Goal: Task Accomplishment & Management: Complete application form

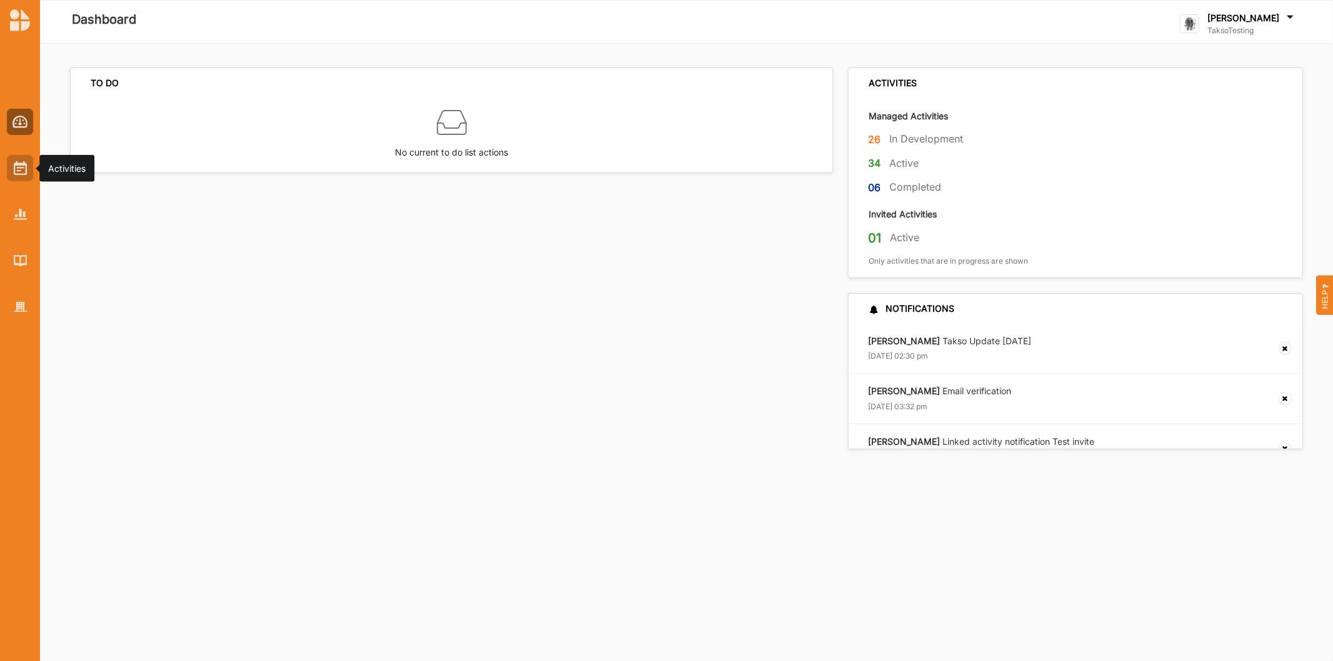
click at [21, 171] on img at bounding box center [20, 168] width 13 height 14
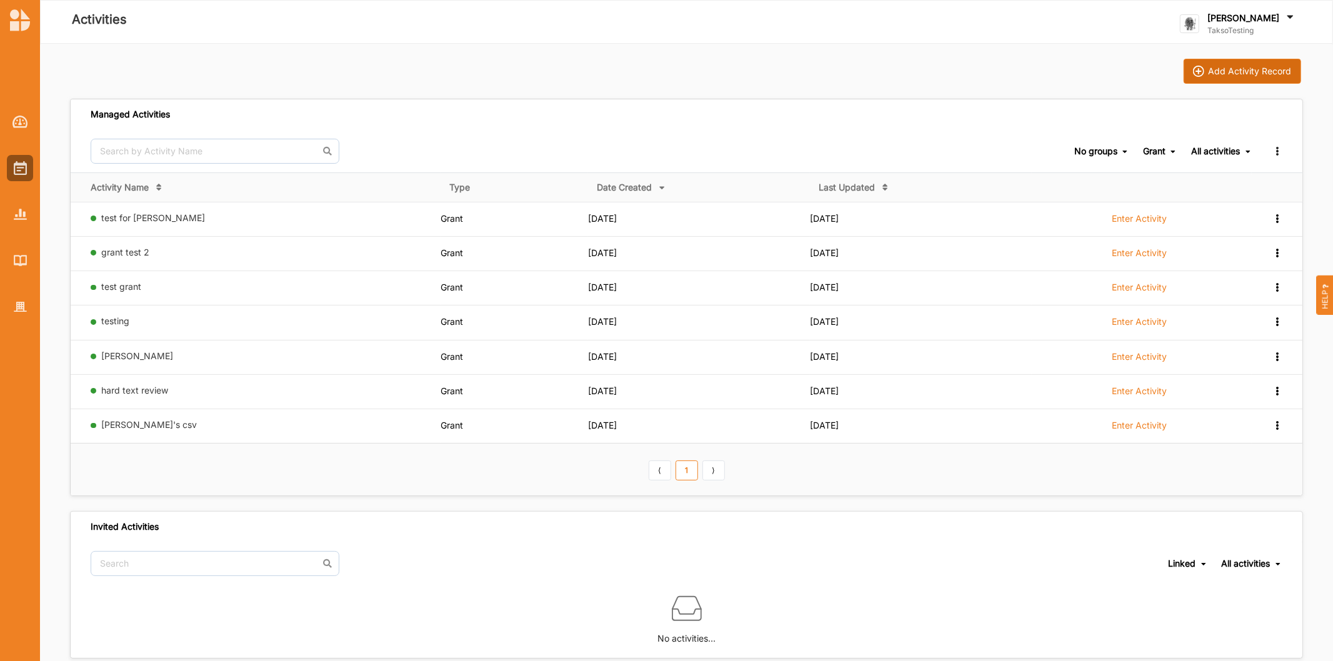
click at [1227, 67] on div "Add Activity Record" at bounding box center [1250, 71] width 83 height 11
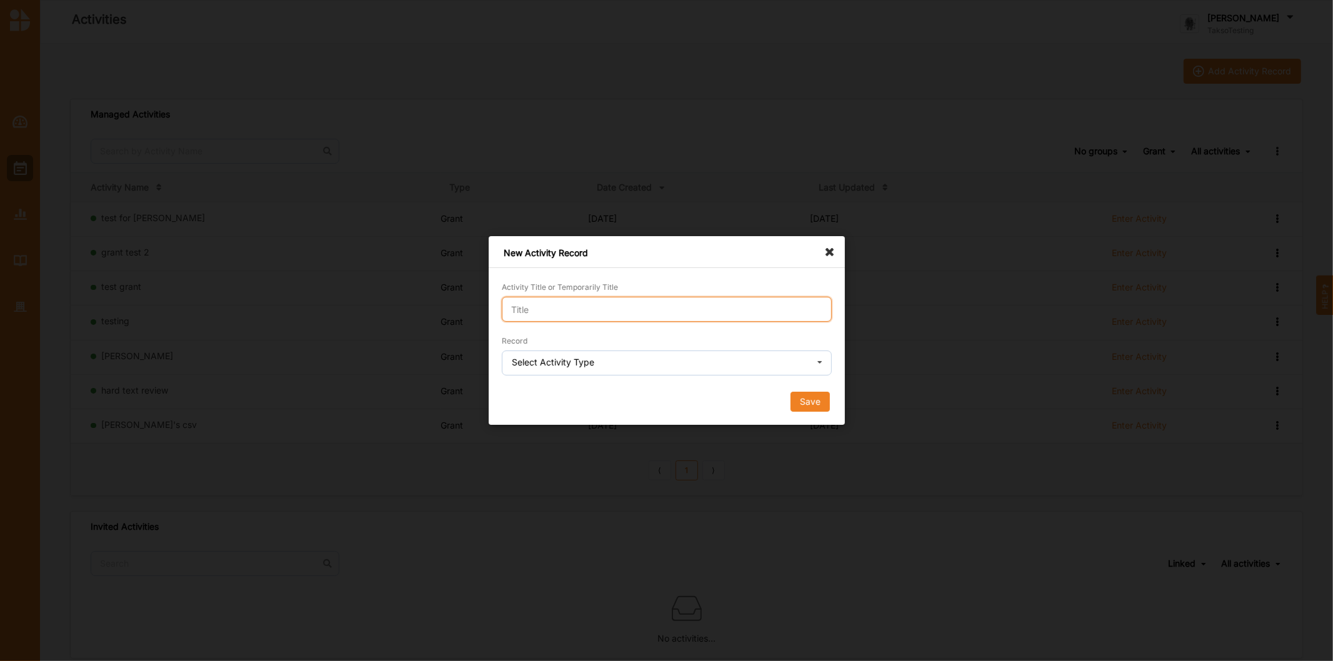
click at [772, 304] on input "Activity Title or Temporarily Title" at bounding box center [667, 309] width 330 height 25
type input "Domain unlock test"
click at [552, 372] on input "text" at bounding box center [667, 363] width 329 height 25
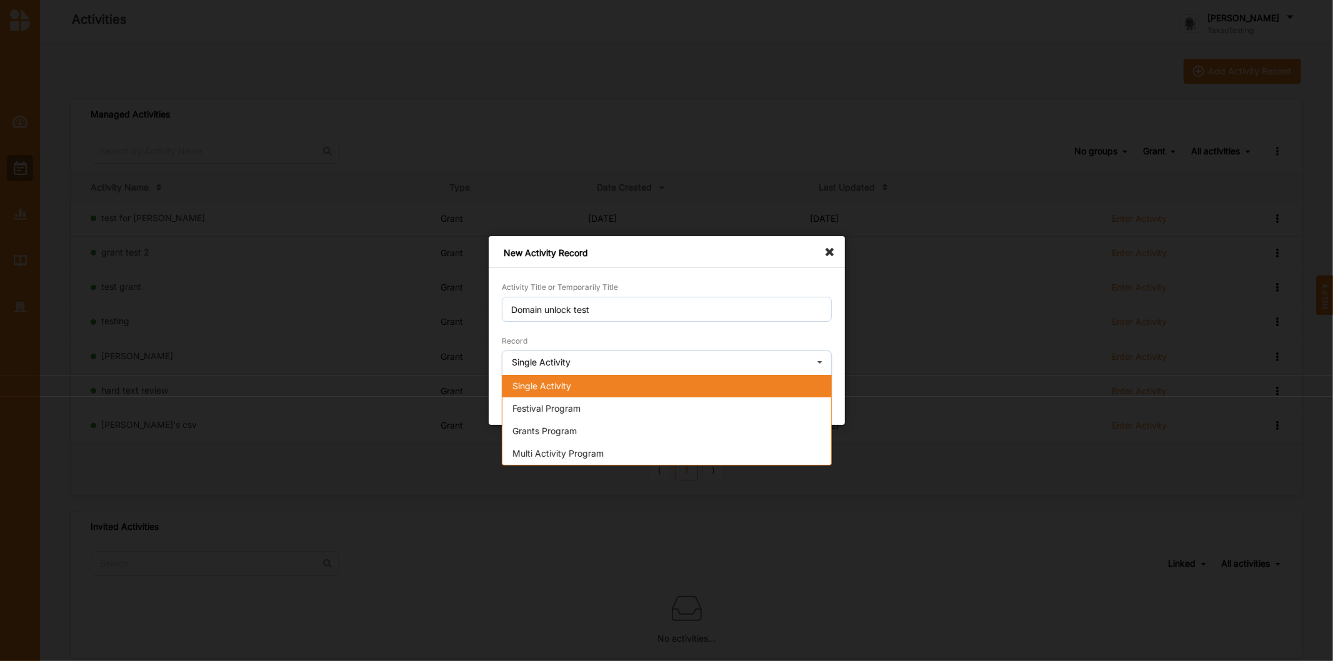
click at [551, 394] on div "Single Activity" at bounding box center [666, 386] width 329 height 22
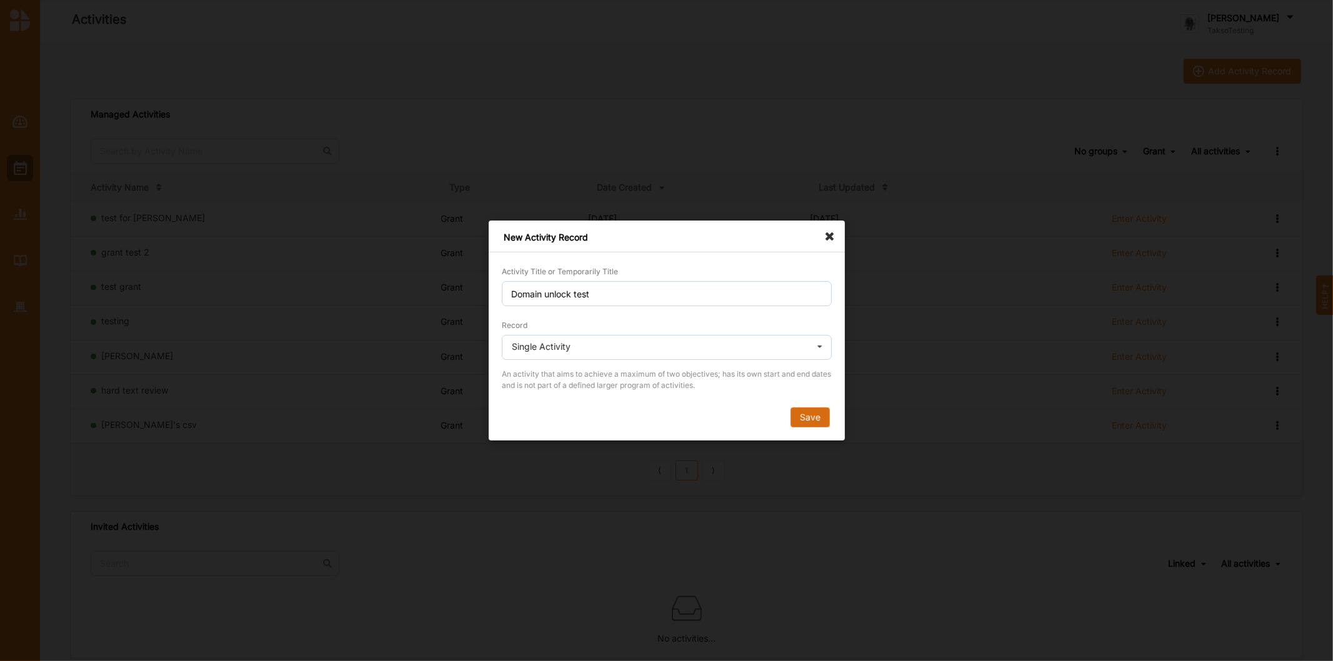
click at [801, 411] on button "Save" at bounding box center [809, 417] width 39 height 20
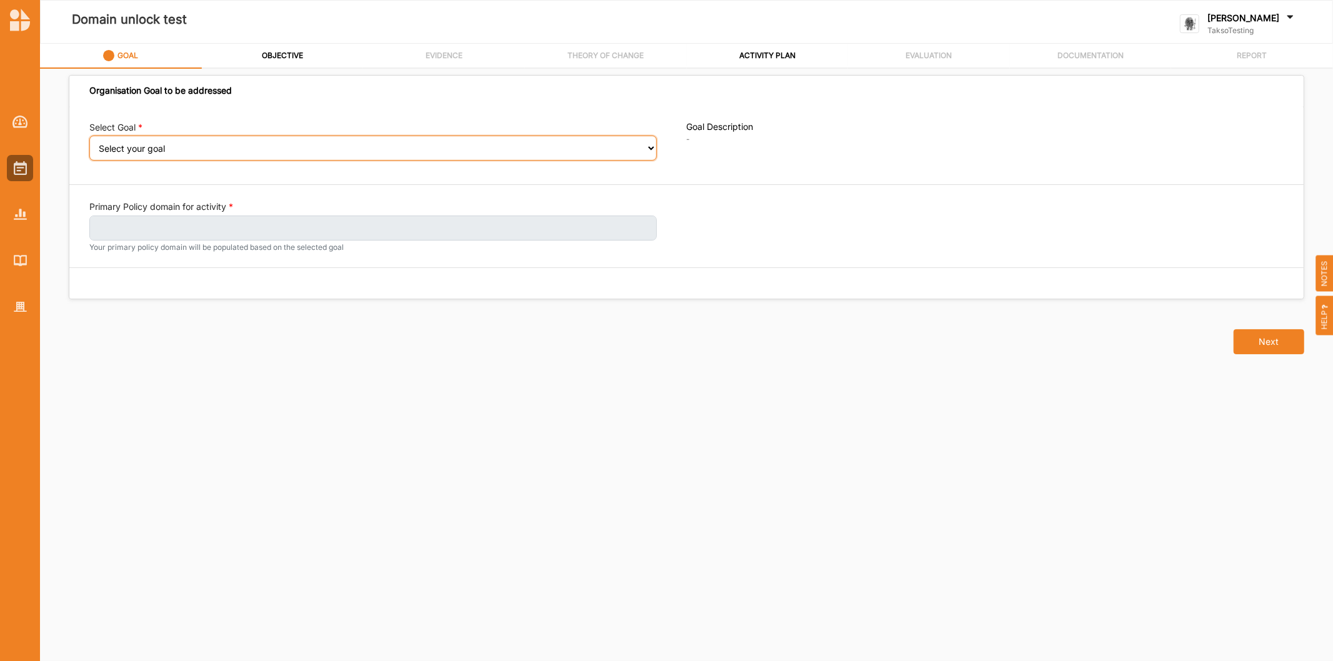
click at [171, 146] on select "Select your goal A connected and vibrant community" at bounding box center [372, 148] width 567 height 25
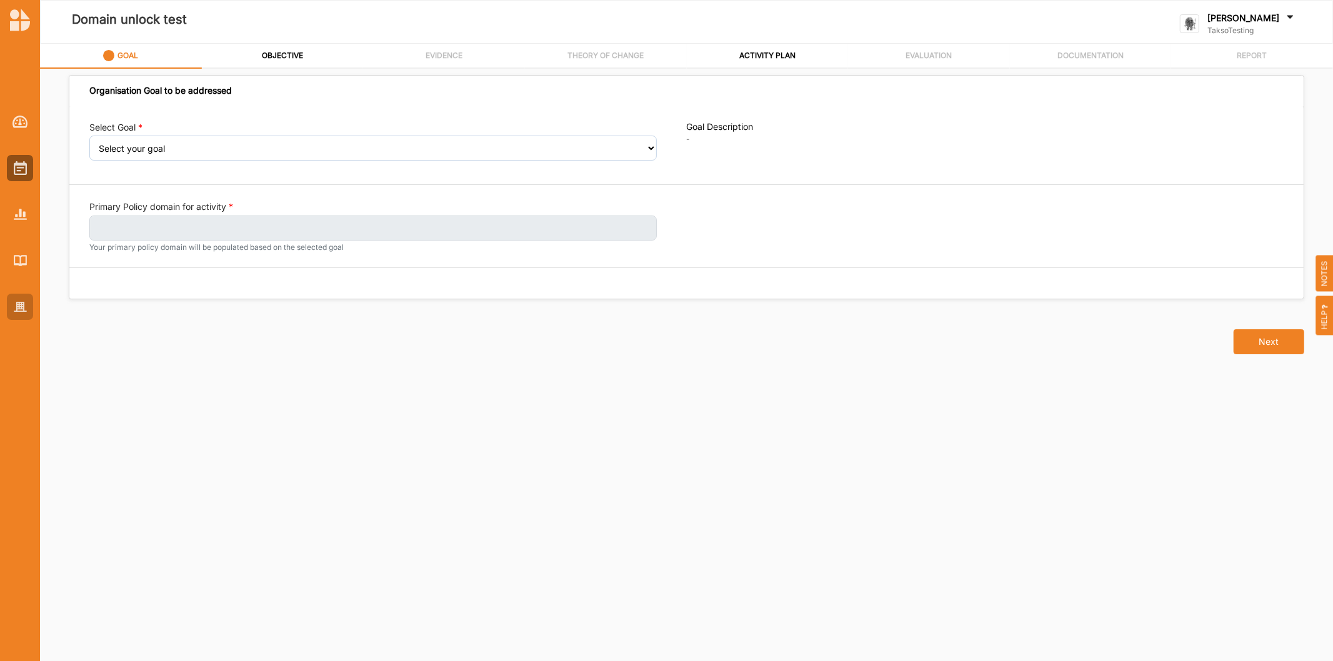
click at [22, 297] on div at bounding box center [20, 307] width 26 height 26
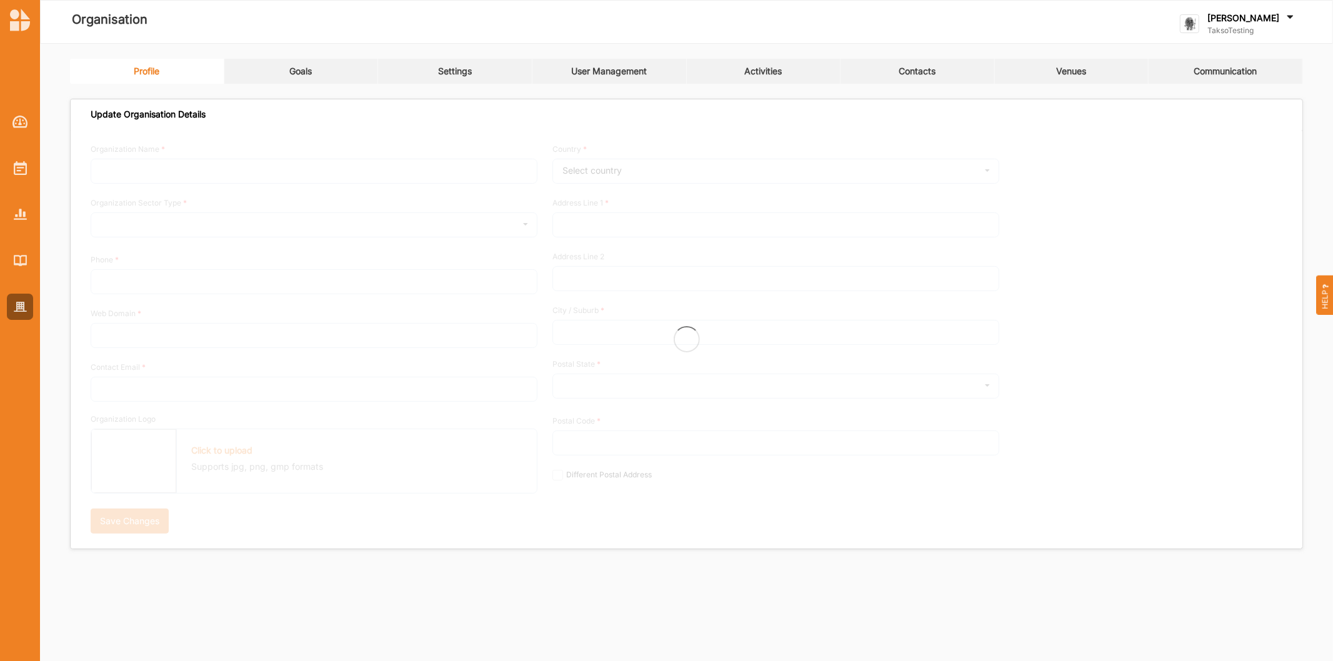
type input "TaksoTesting"
type input "0418374036"
type input "[DOMAIN_NAME]"
type input "[PERSON_NAME][EMAIL_ADDRESS][DOMAIN_NAME]"
type input "[STREET_ADDRESS]"
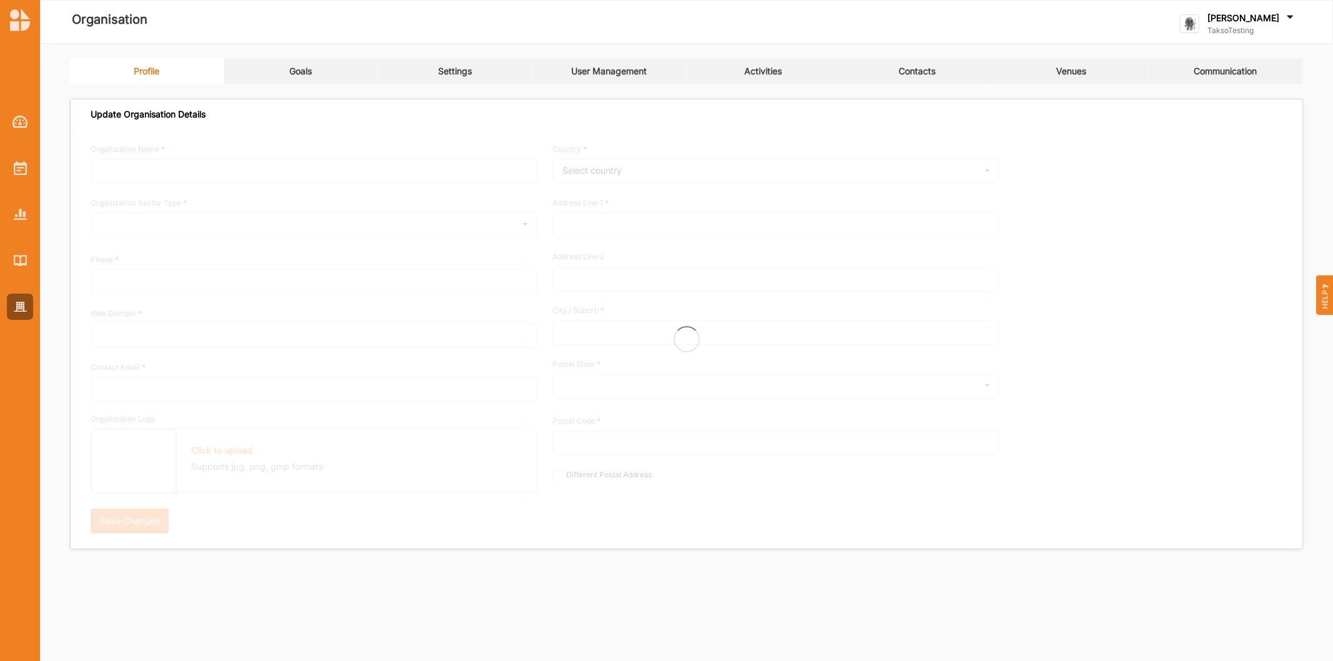
type input "Olympus Mons"
type input "3999"
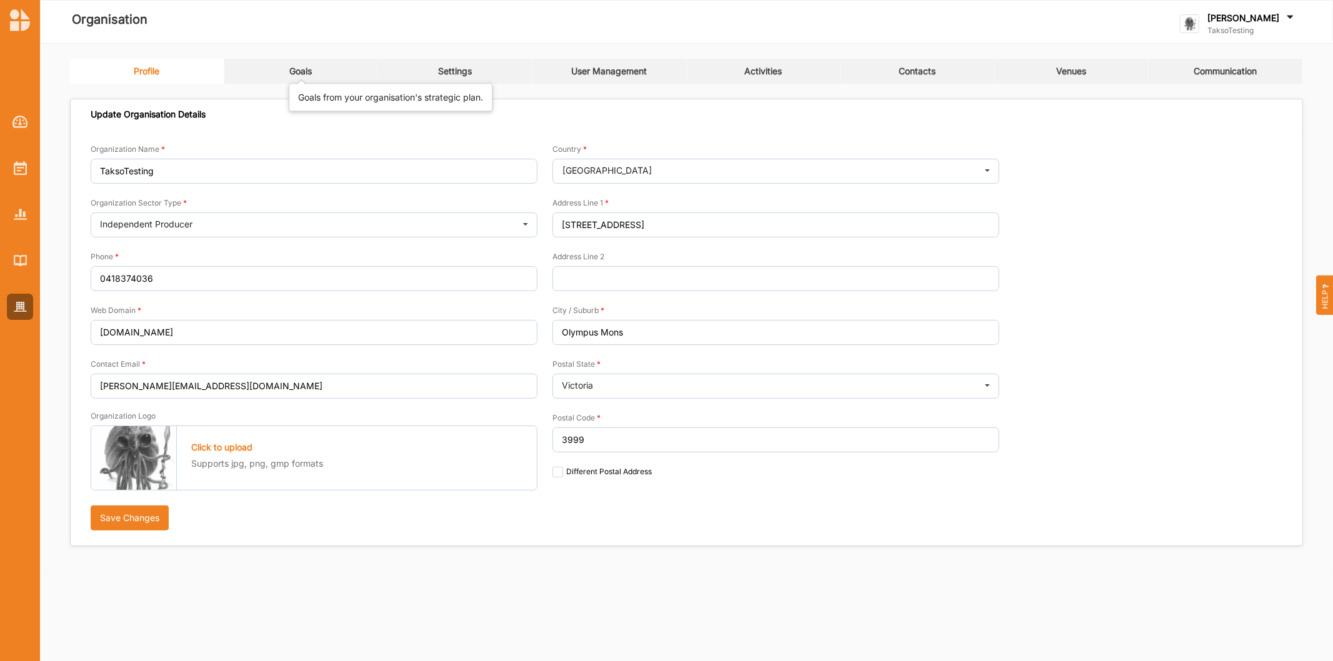
click at [295, 79] on link "Goals" at bounding box center [301, 71] width 154 height 25
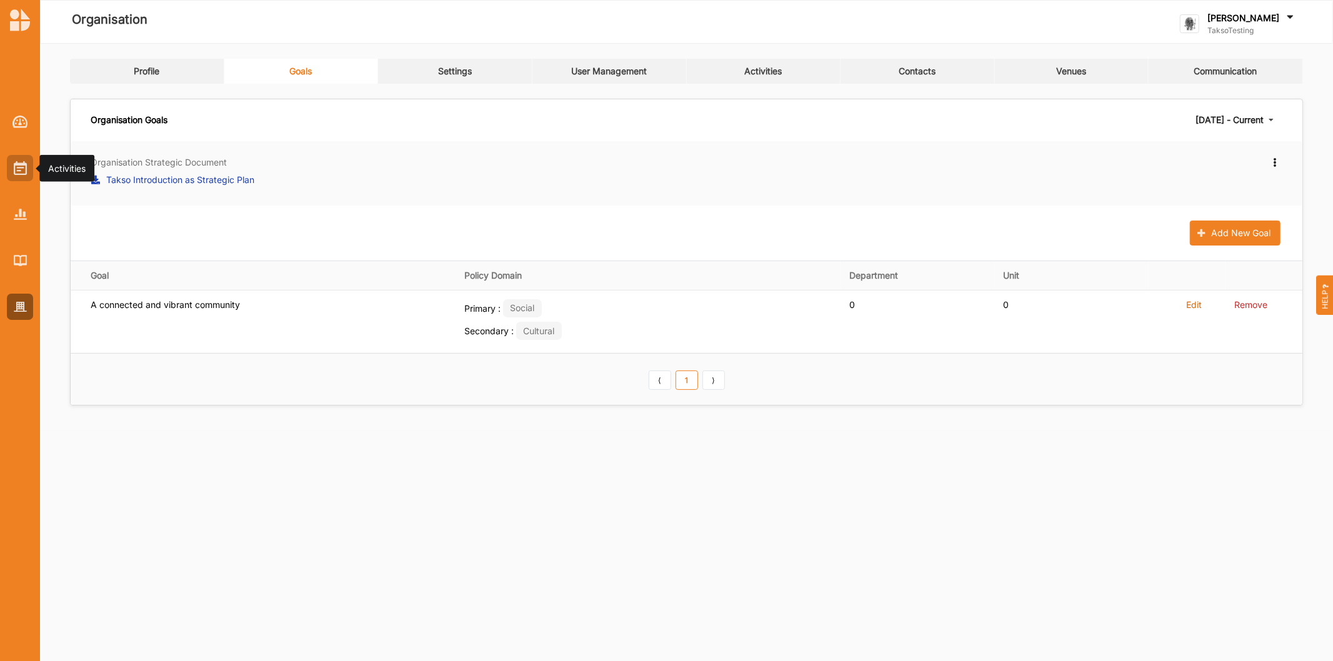
click at [12, 159] on div at bounding box center [20, 168] width 26 height 26
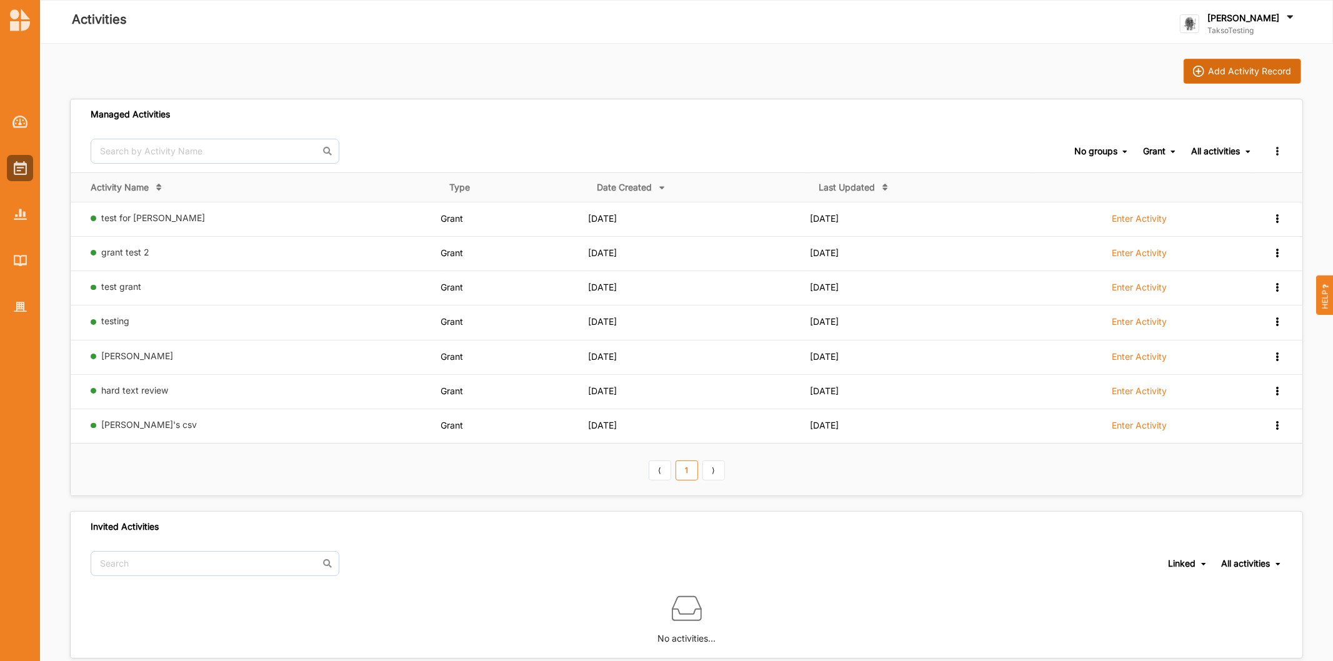
click at [1230, 74] on div "Add Activity Record" at bounding box center [1250, 71] width 83 height 11
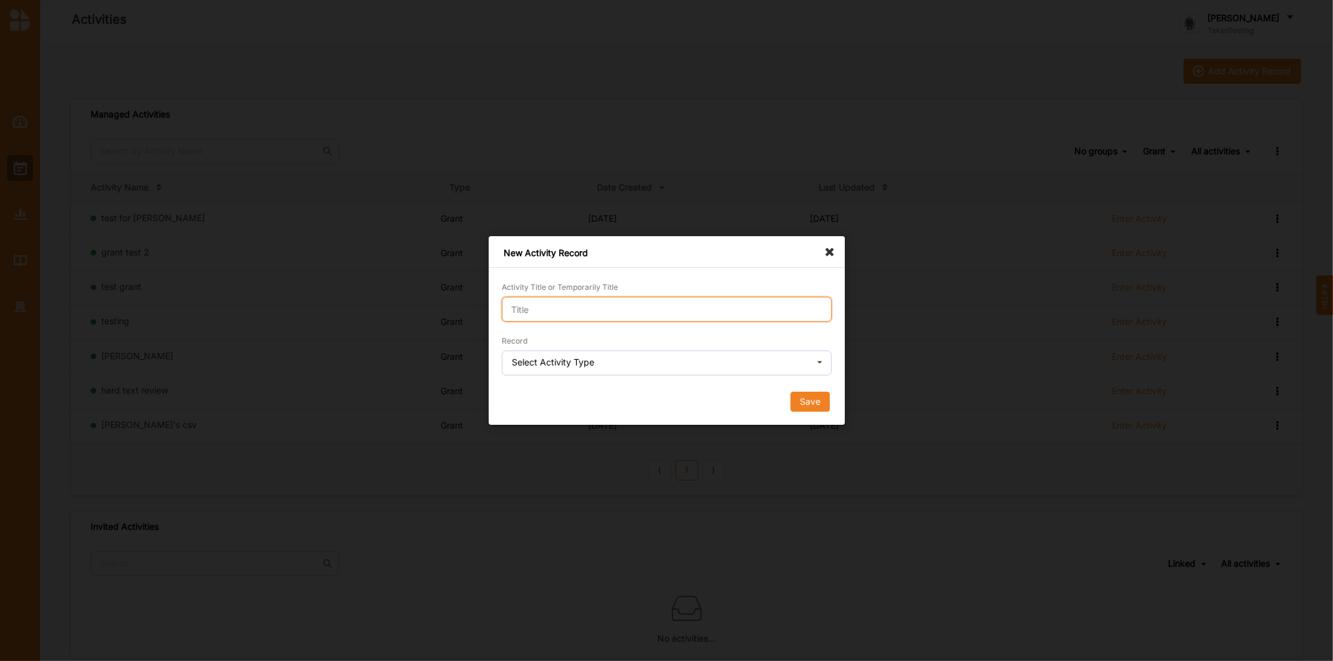
click at [669, 302] on input "Activity Title or Temporarily Title" at bounding box center [667, 309] width 330 height 25
type input "Domain unlock test"
click at [519, 369] on input "text" at bounding box center [667, 363] width 329 height 25
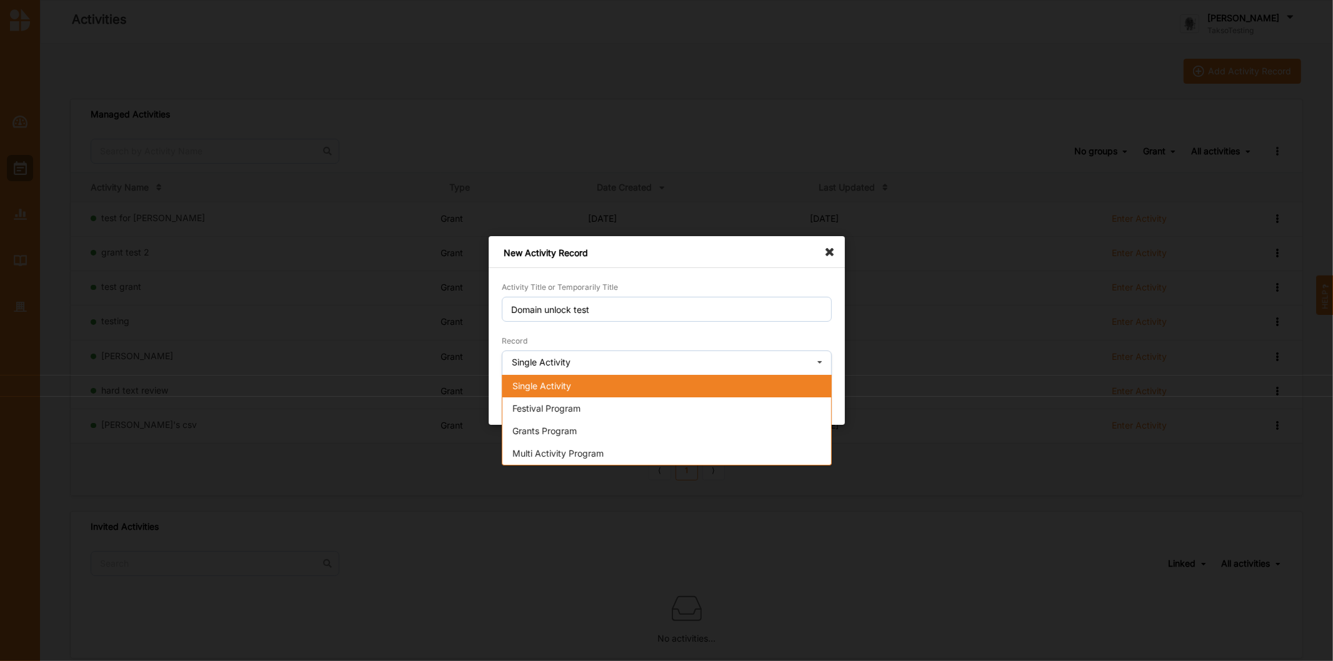
click at [520, 391] on span "Single Activity" at bounding box center [541, 386] width 59 height 11
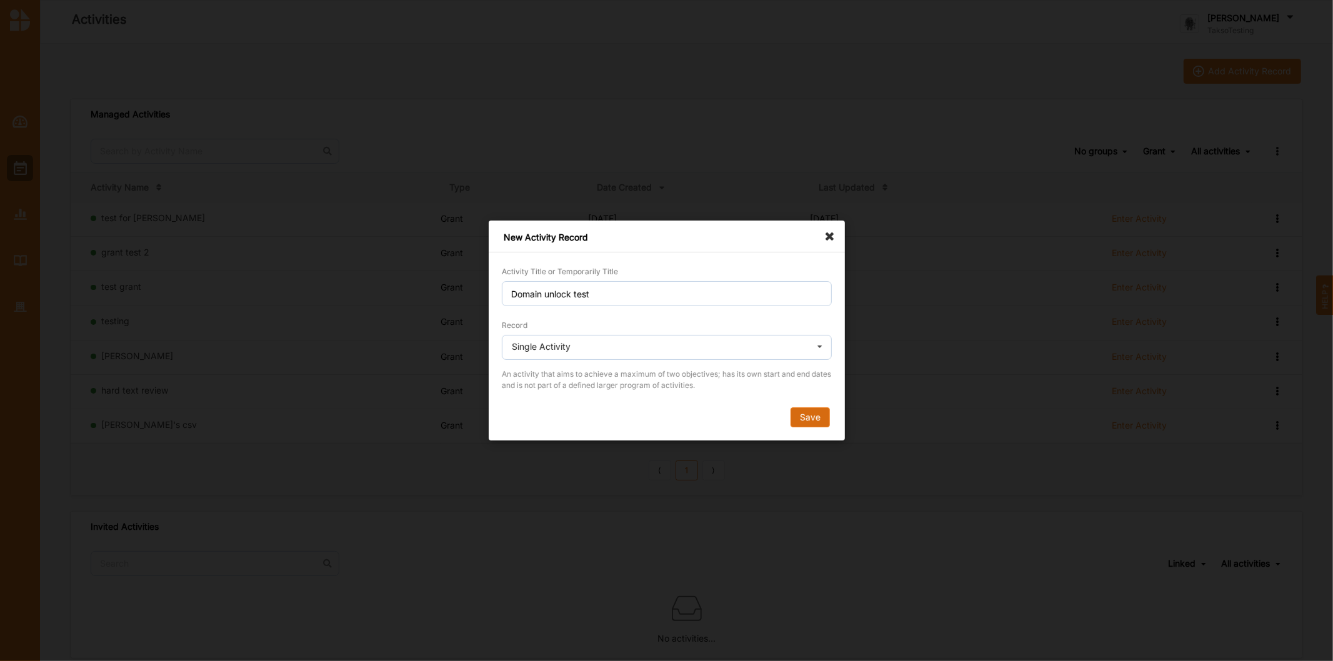
click at [812, 416] on button "Save" at bounding box center [809, 417] width 39 height 20
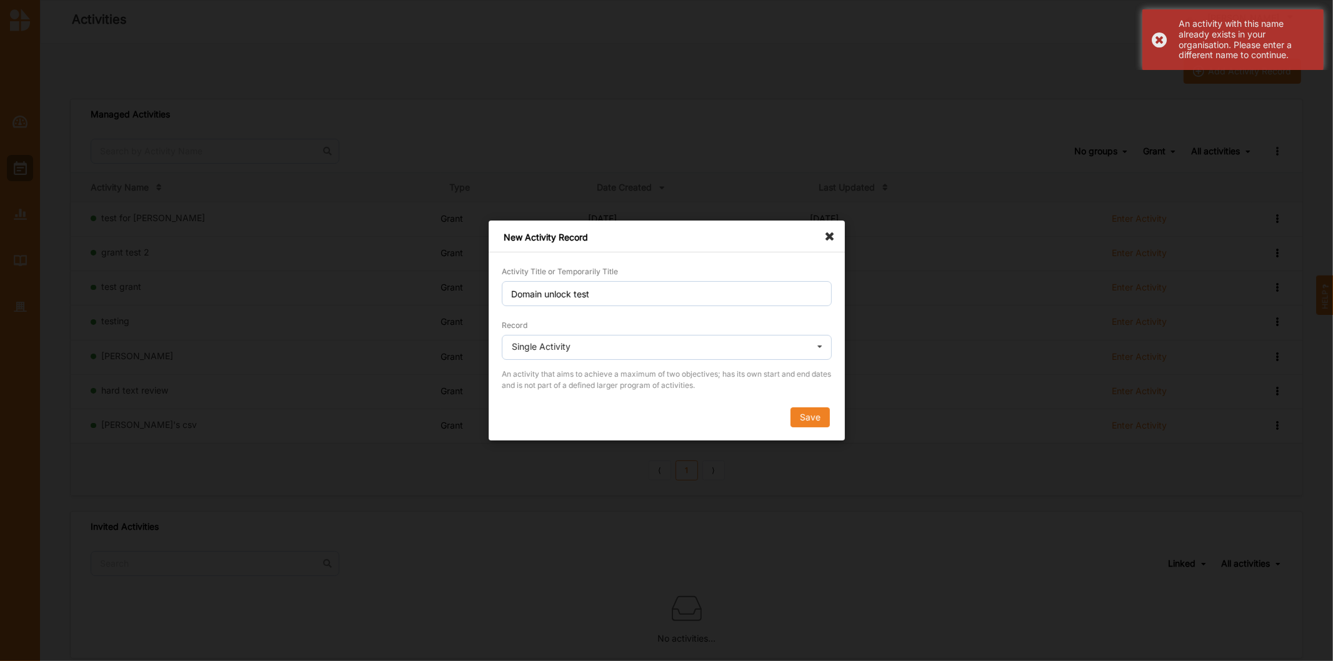
drag, startPoint x: 836, startPoint y: 237, endPoint x: 1039, endPoint y: 121, distance: 234.0
click at [836, 236] on icon at bounding box center [833, 231] width 20 height 20
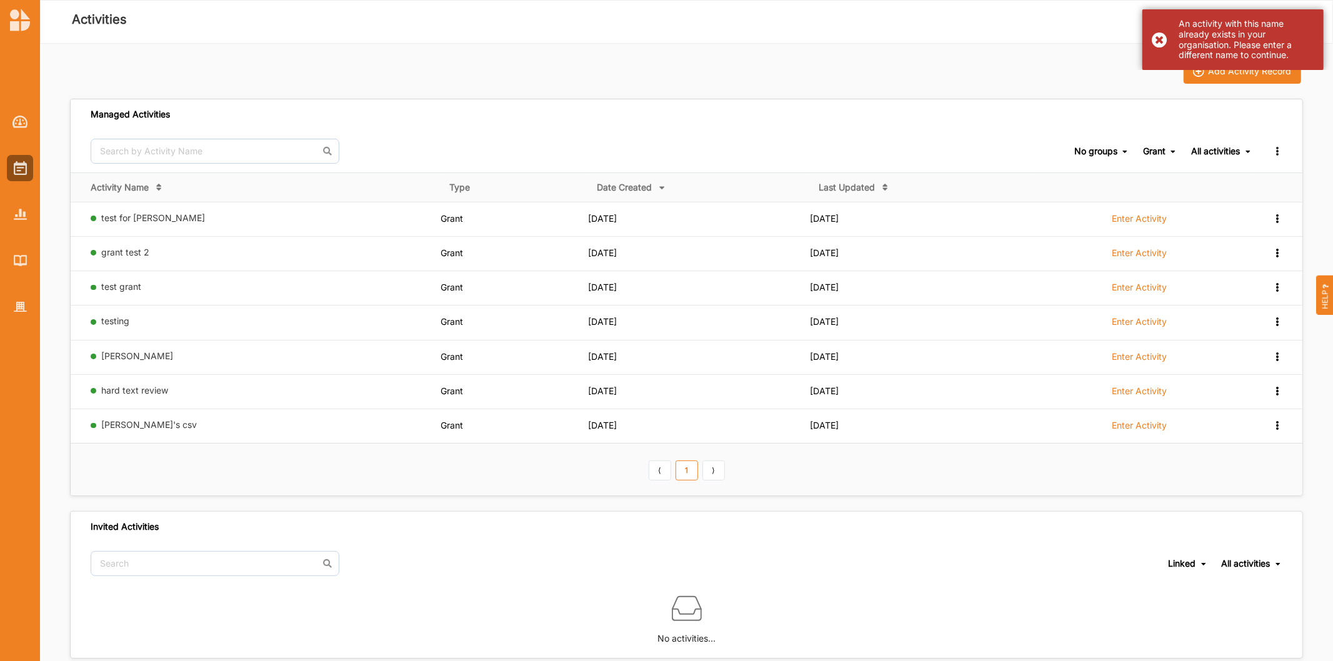
click at [1164, 44] on div "An activity with this name already exists in your organisation. Please enter a …" at bounding box center [1232, 39] width 181 height 61
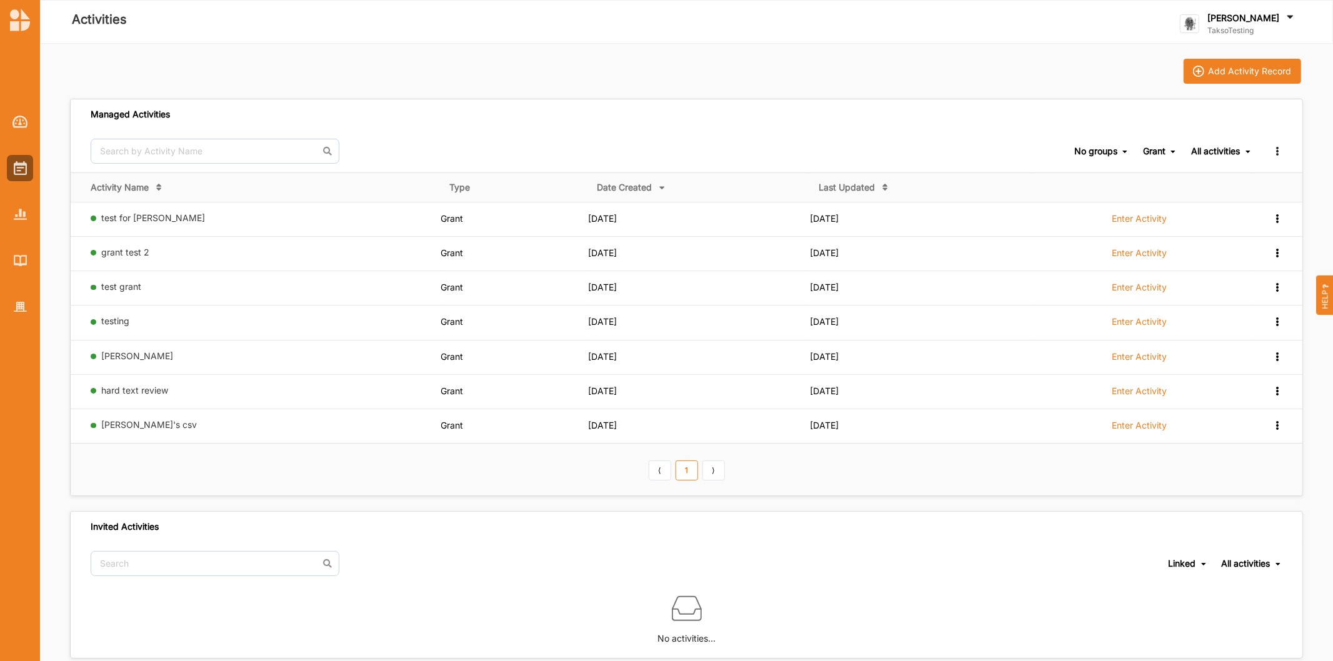
click at [1164, 155] on div "Grant" at bounding box center [1154, 151] width 22 height 11
click at [1151, 186] on div "Single" at bounding box center [1140, 192] width 74 height 22
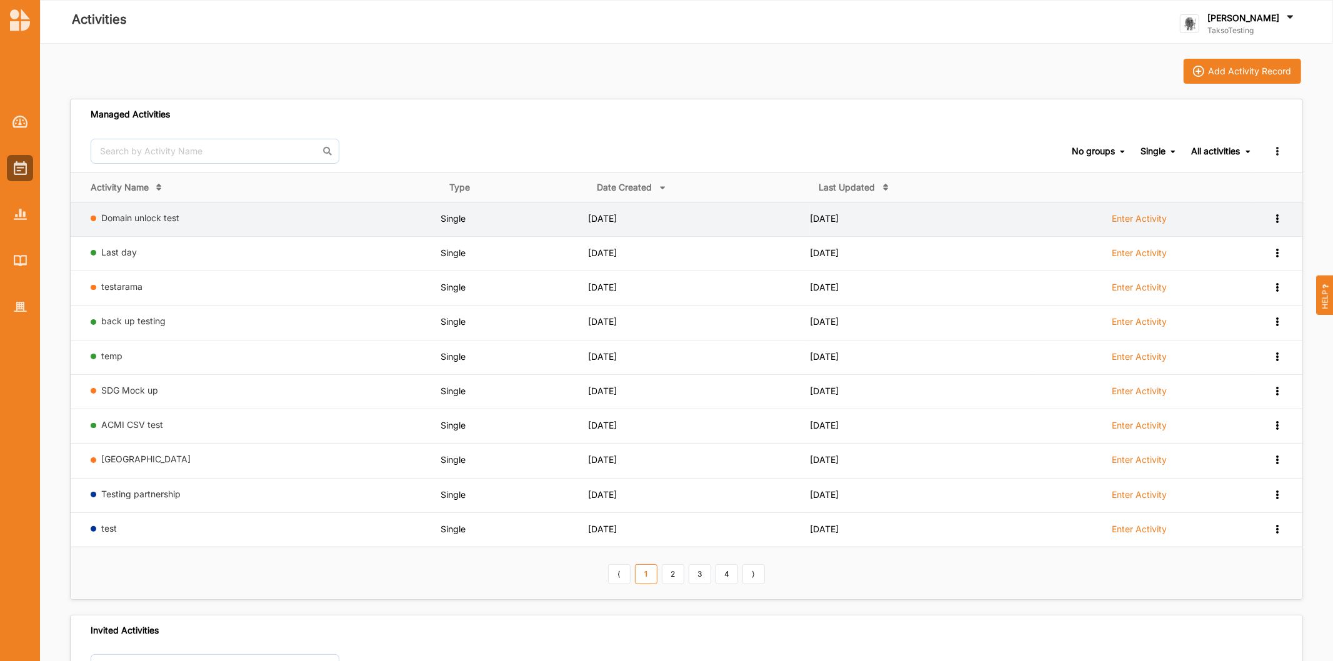
click at [301, 220] on label "Domain unlock test" at bounding box center [269, 217] width 334 height 11
drag, startPoint x: 173, startPoint y: 207, endPoint x: 160, endPoint y: 211, distance: 13.6
click at [172, 210] on td "Domain unlock test" at bounding box center [256, 219] width 370 height 34
click at [158, 214] on link "Domain unlock test" at bounding box center [141, 217] width 78 height 11
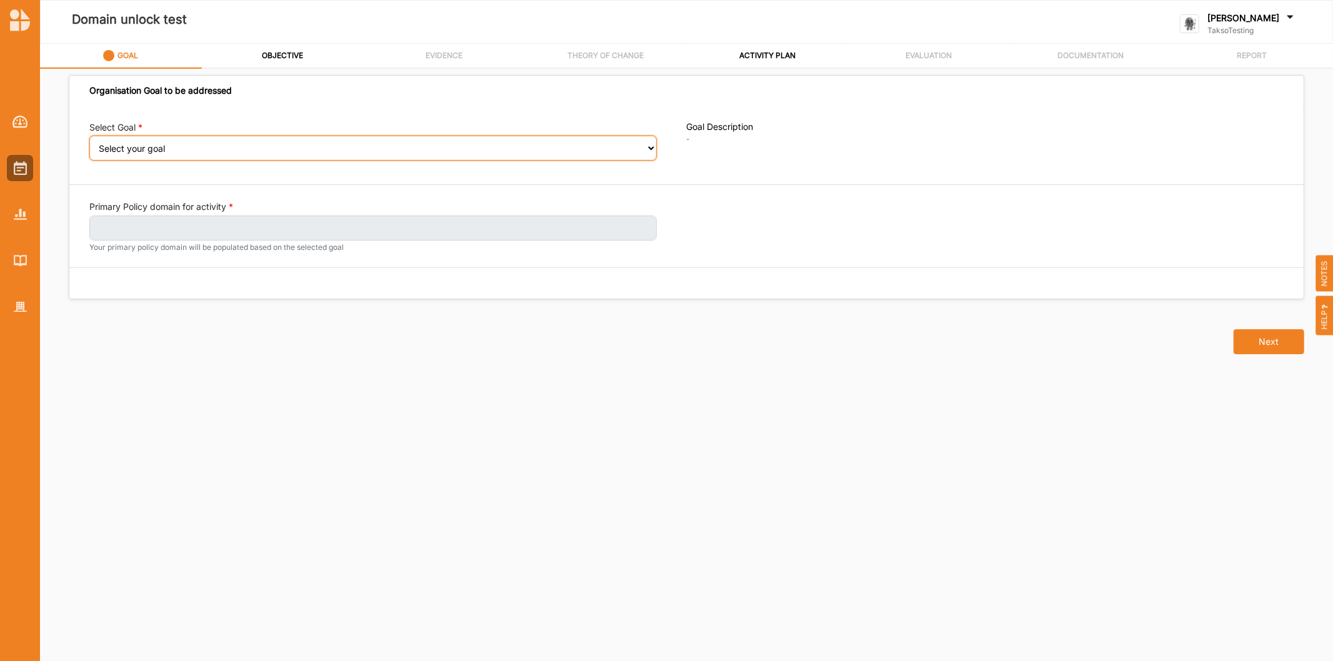
click at [198, 141] on select "Select your goal A connected and vibrant community" at bounding box center [372, 148] width 567 height 25
select select "396"
click at [89, 144] on select "Select your goal A connected and vibrant community" at bounding box center [372, 148] width 567 height 25
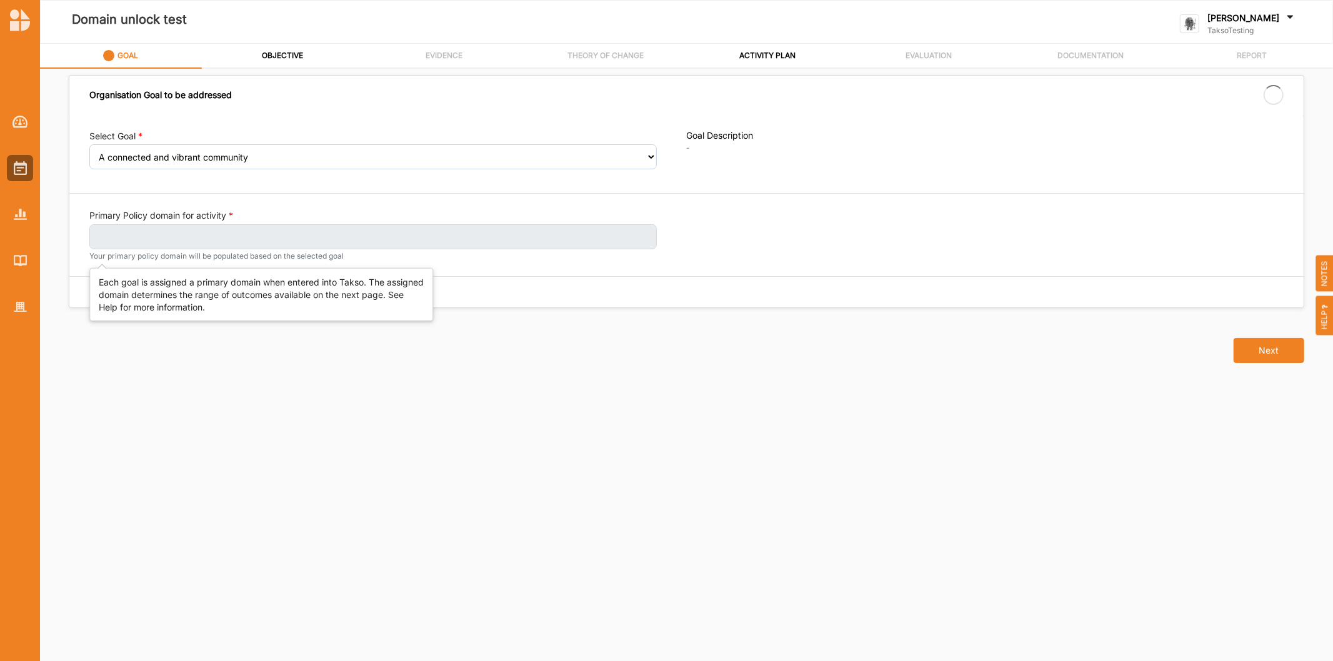
select select "396"
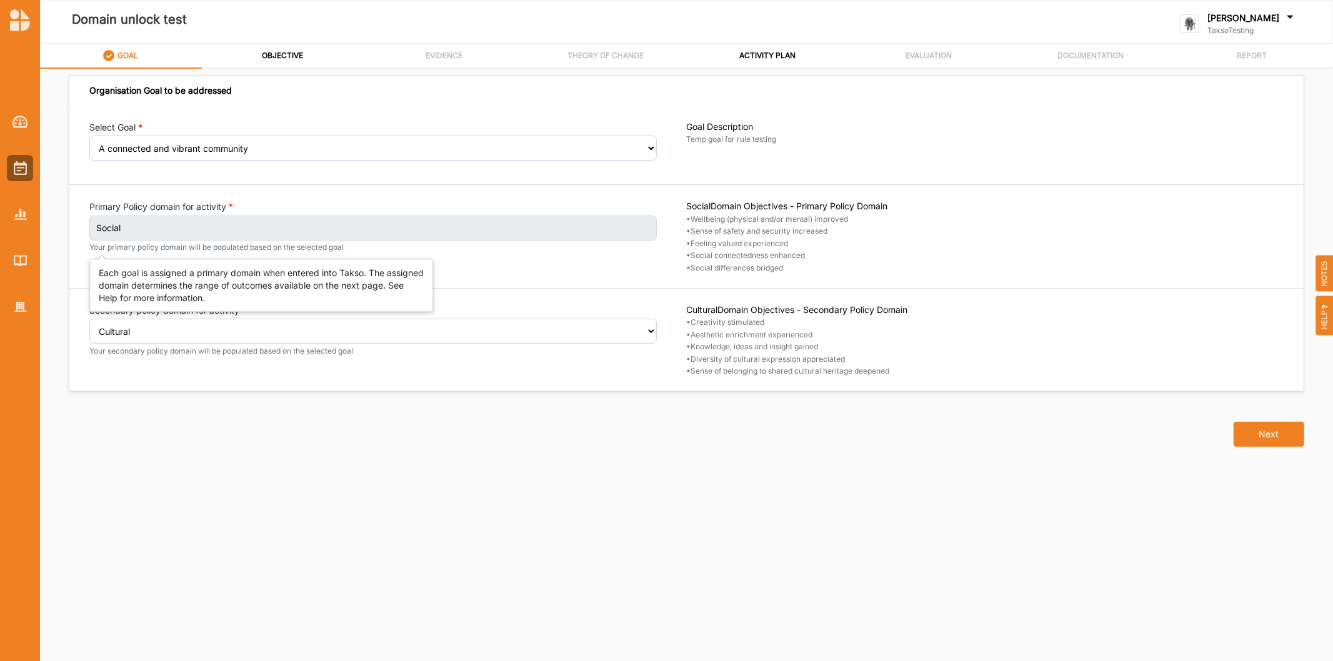
click at [201, 231] on label "Social" at bounding box center [372, 228] width 567 height 25
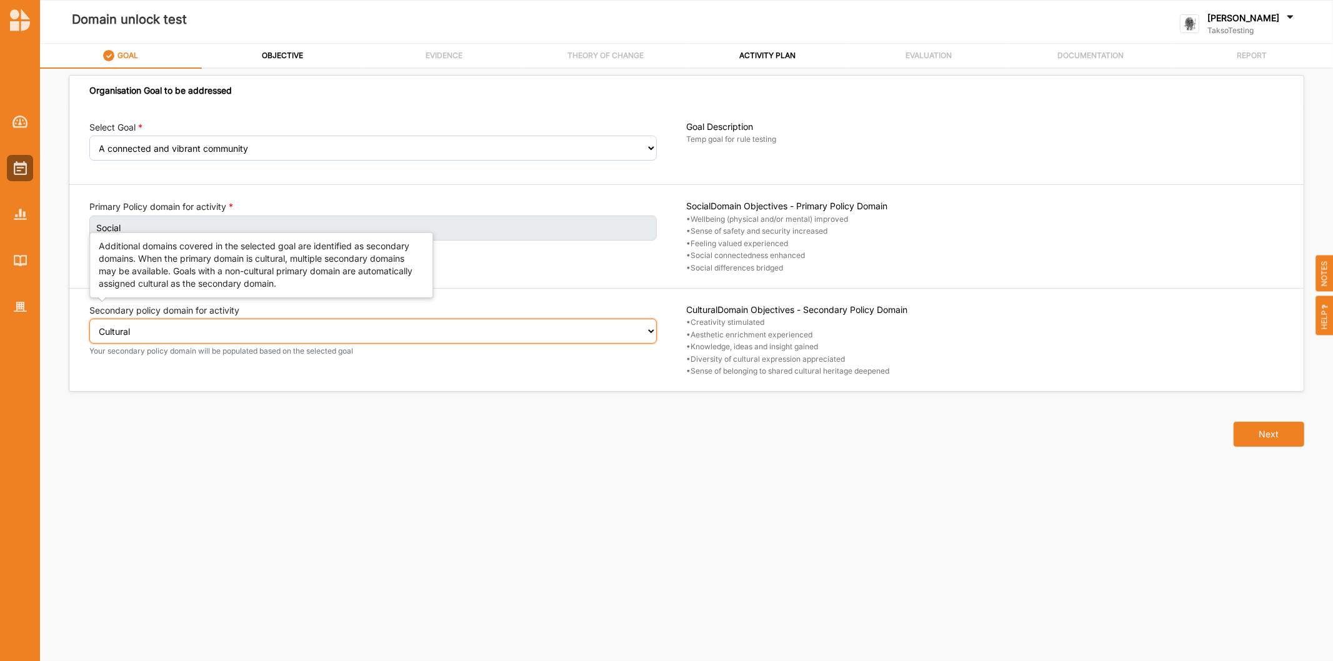
click at [239, 326] on select "Select secondary policy domain No second domain for this activity Cultural Soci…" at bounding box center [372, 331] width 567 height 25
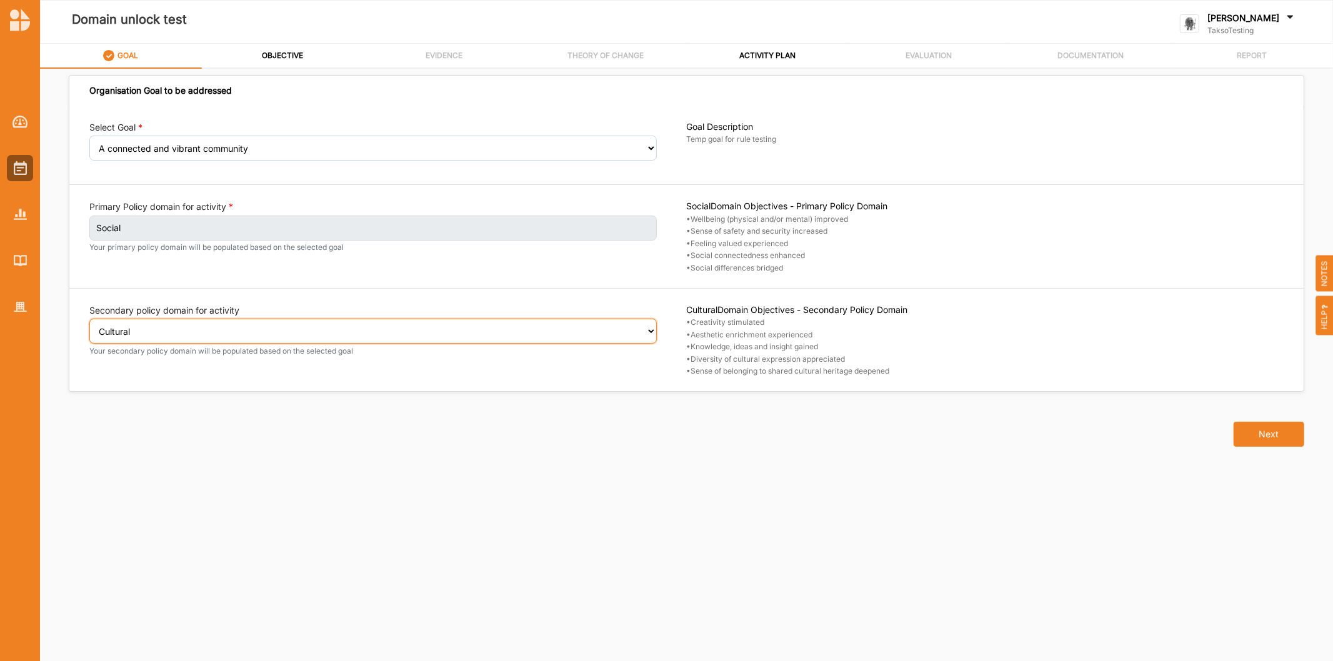
select select "4"
click at [89, 327] on select "Select secondary policy domain No second domain for this activity Cultural Soci…" at bounding box center [372, 331] width 567 height 25
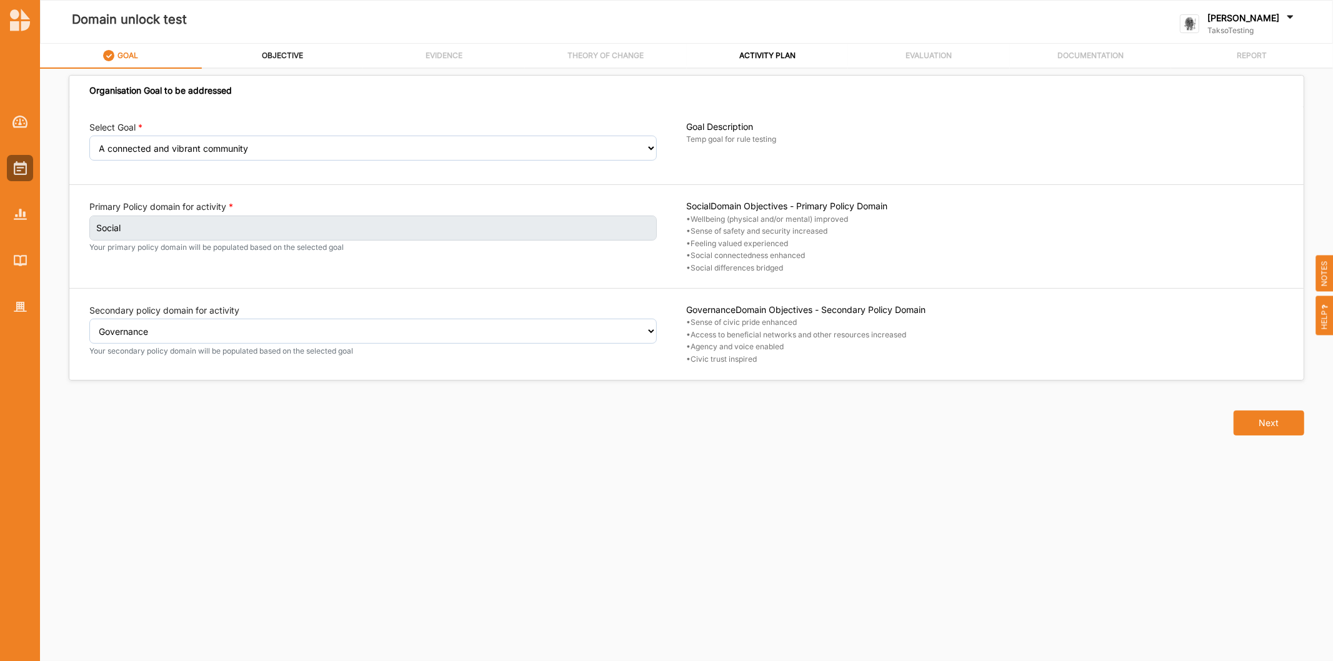
click at [282, 53] on label "OBJECTIVE" at bounding box center [282, 56] width 41 height 10
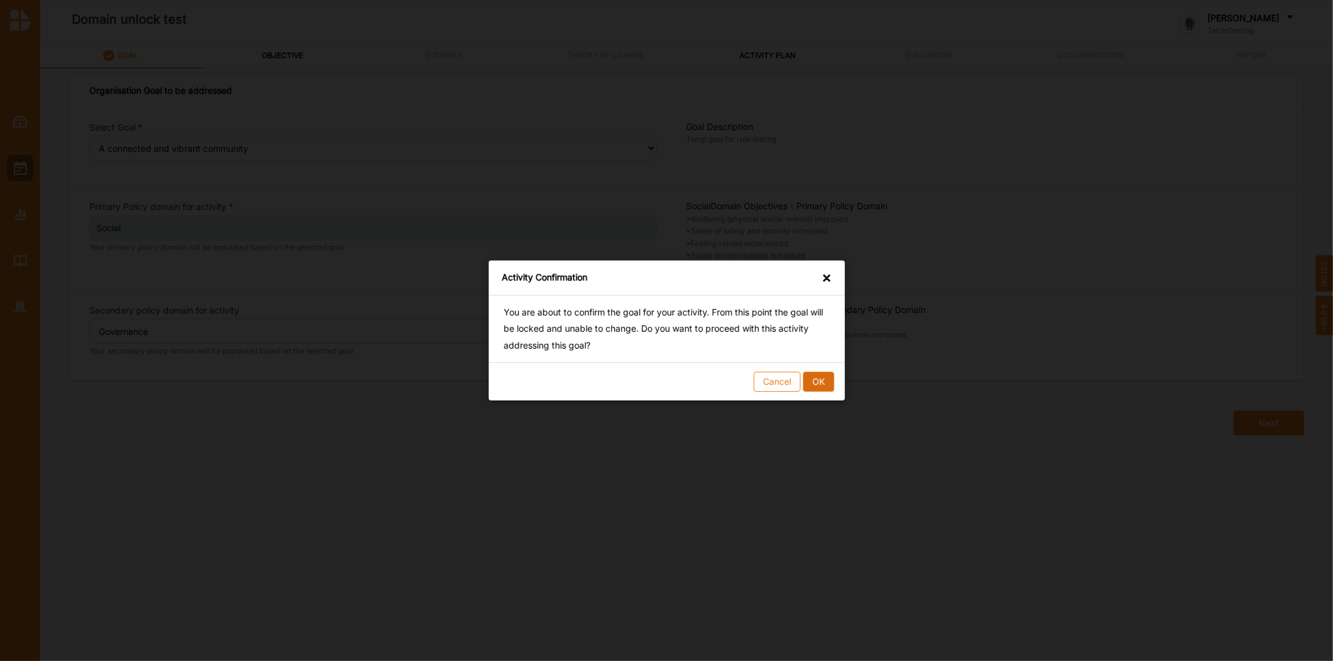
click at [813, 383] on button "OK" at bounding box center [817, 382] width 31 height 20
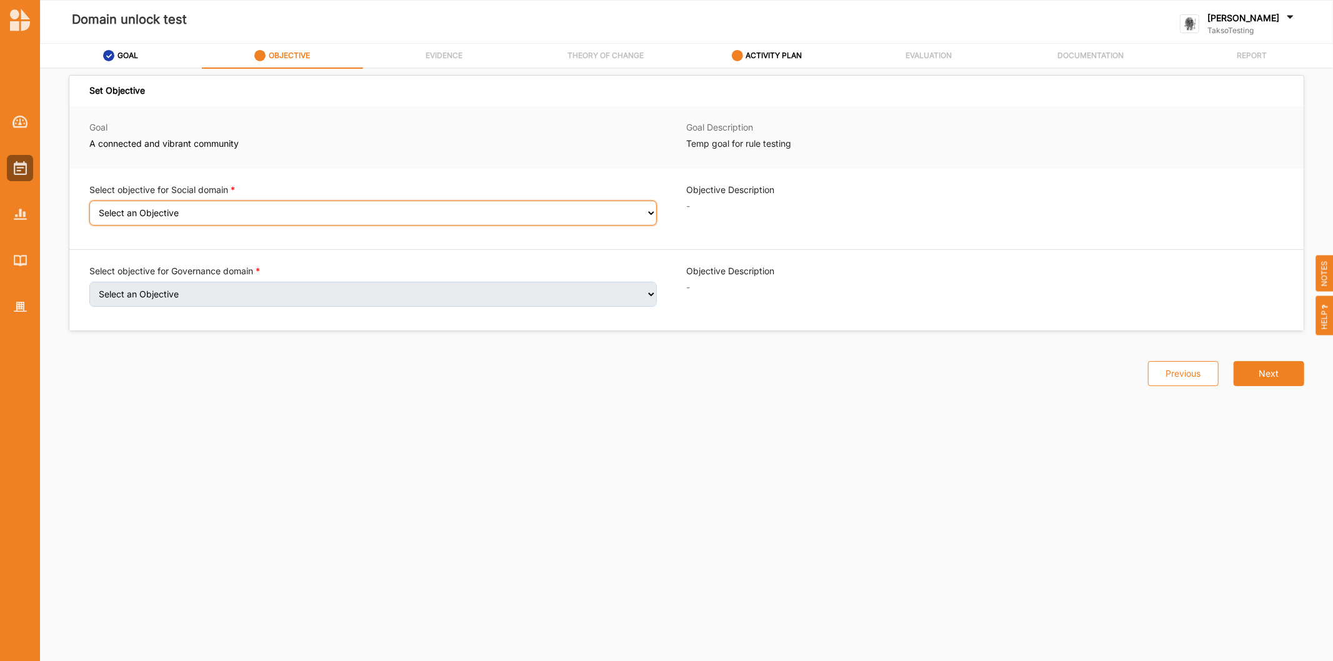
click at [115, 220] on select "Select an Objective Wellbeing (physical and/or mental) improved Sense of safety…" at bounding box center [372, 213] width 567 height 25
select select "7"
click at [89, 209] on select "Select an Objective Wellbeing (physical and/or mental) improved Sense of safety…" at bounding box center [372, 213] width 567 height 25
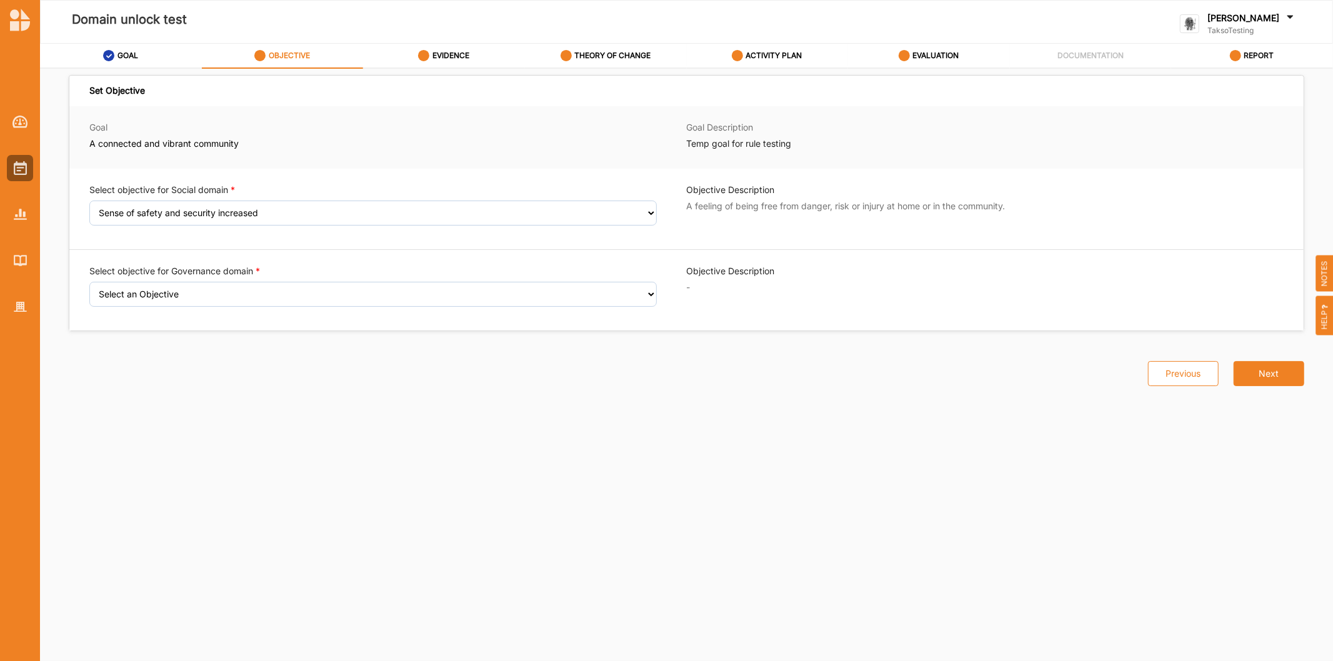
click at [1261, 17] on label "[PERSON_NAME]" at bounding box center [1243, 17] width 72 height 11
click at [1246, 154] on div "Log Out" at bounding box center [1235, 154] width 89 height 11
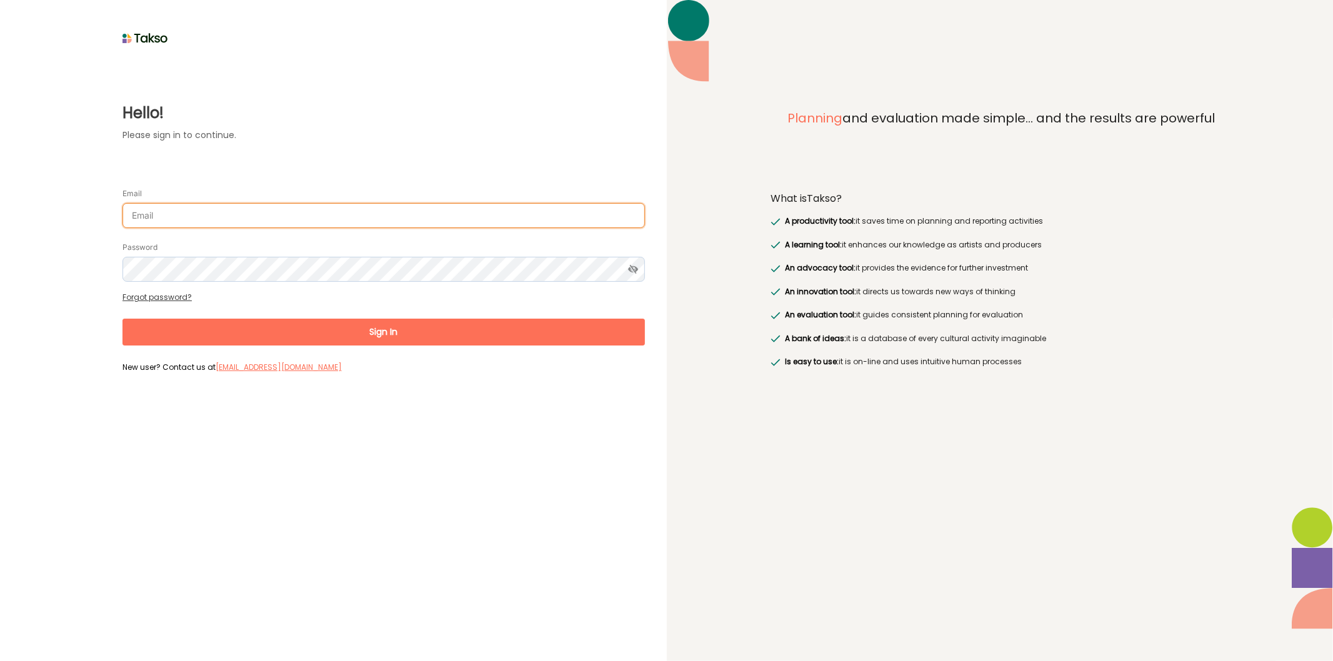
click at [269, 208] on input "Email" at bounding box center [383, 215] width 522 height 25
type input "[EMAIL_ADDRESS][DOMAIN_NAME]"
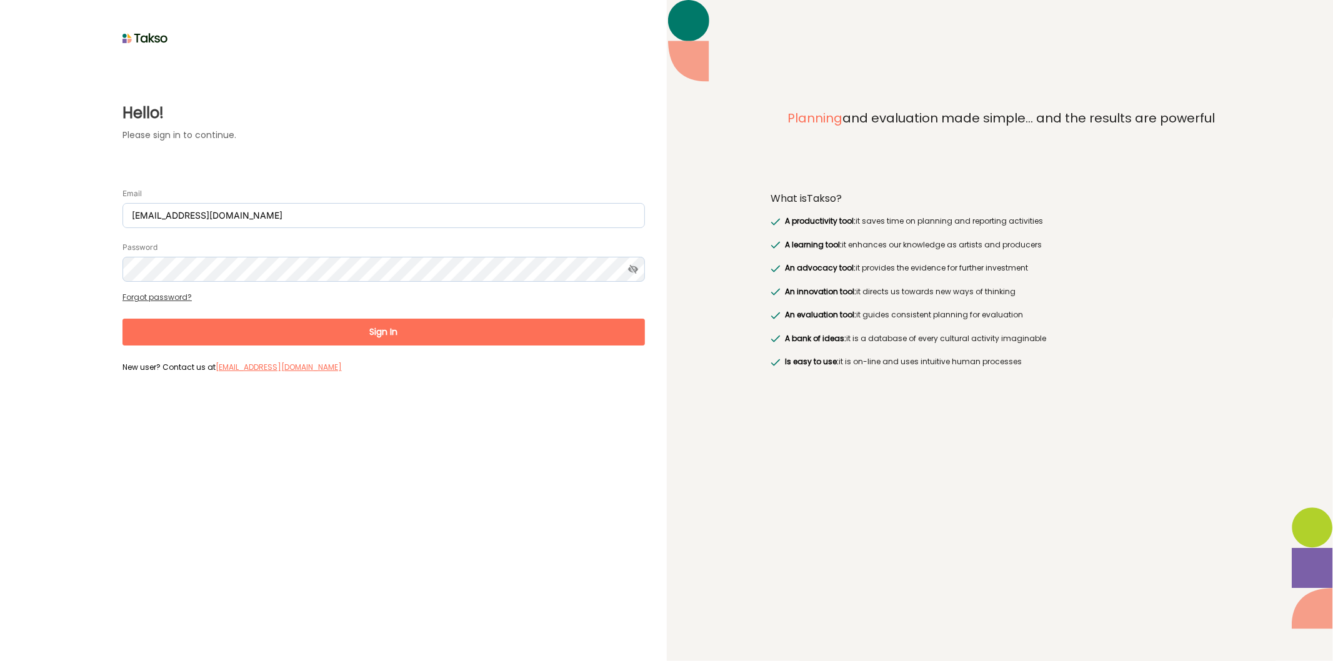
click at [269, 256] on div "Password" at bounding box center [383, 261] width 522 height 41
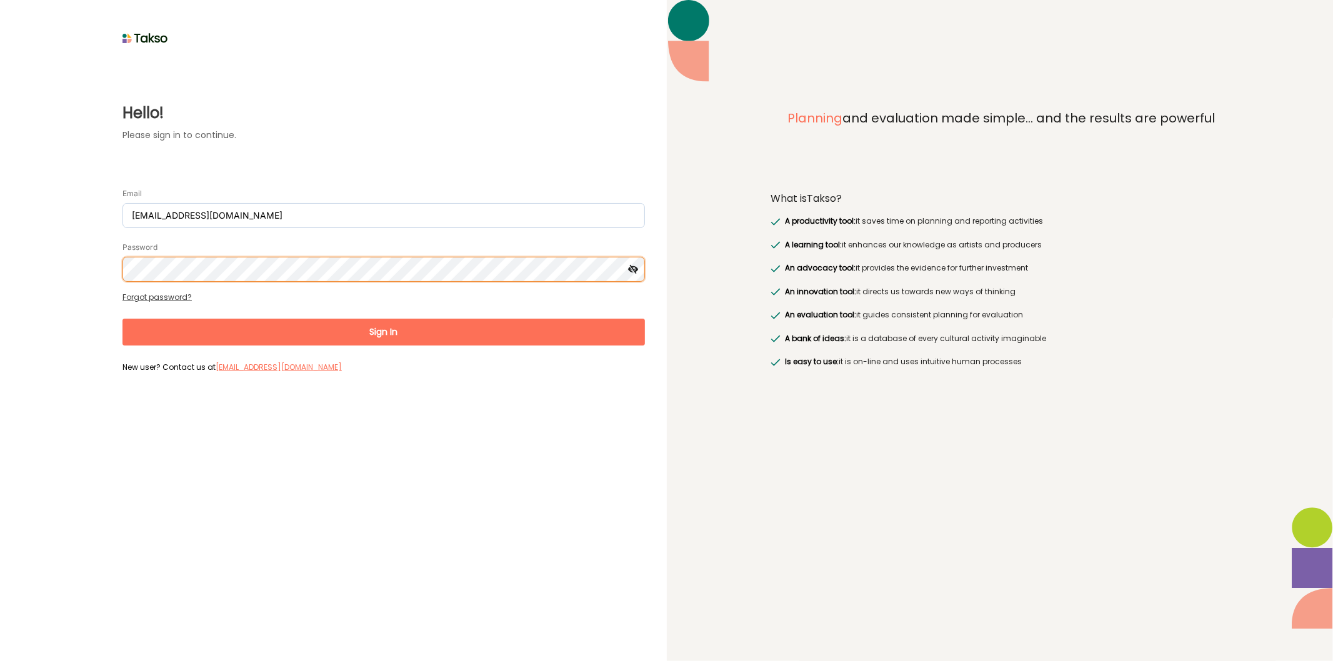
click at [122, 319] on button "Sign In" at bounding box center [383, 332] width 522 height 27
